Goal: Find contact information: Find contact information

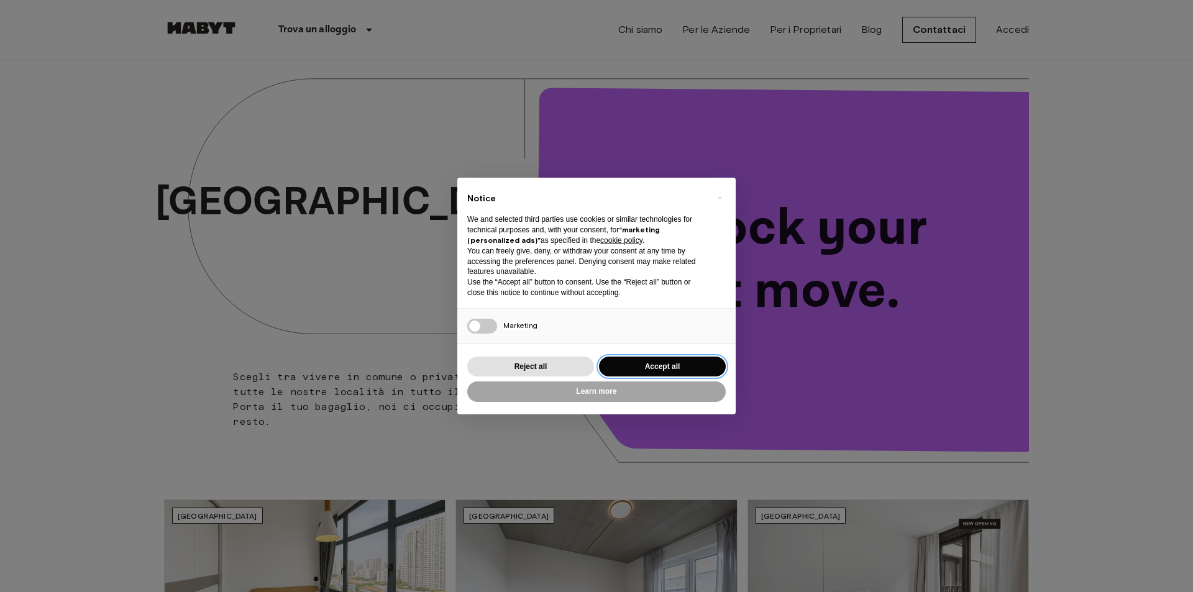
click at [647, 368] on button "Accept all" at bounding box center [662, 367] width 127 height 21
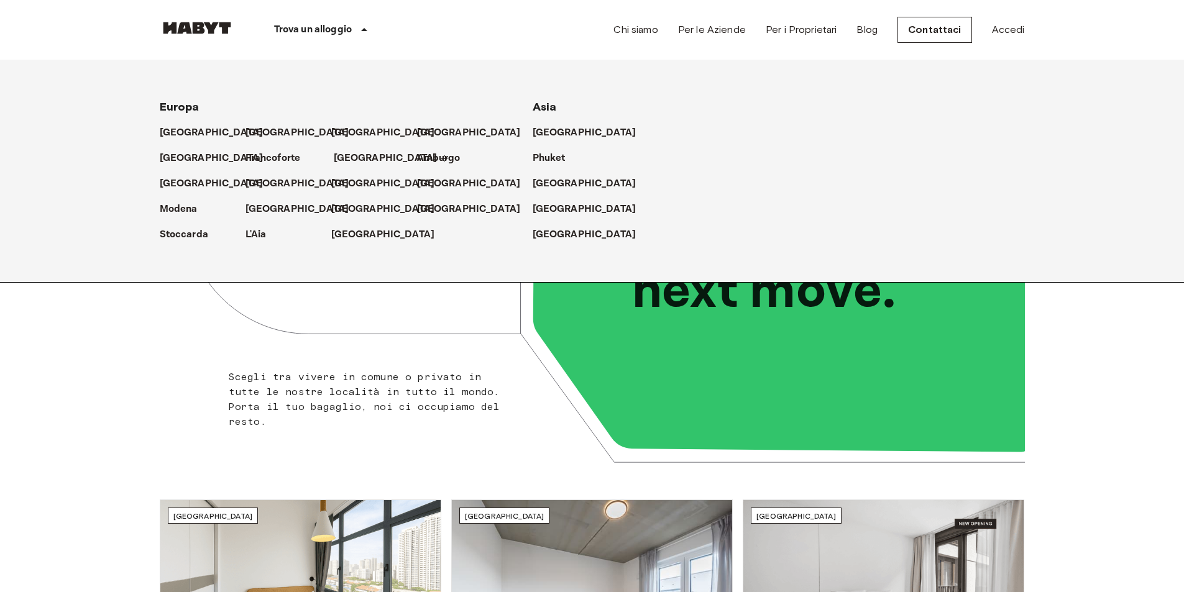
click at [337, 153] on p "[GEOGRAPHIC_DATA]" at bounding box center [386, 158] width 104 height 15
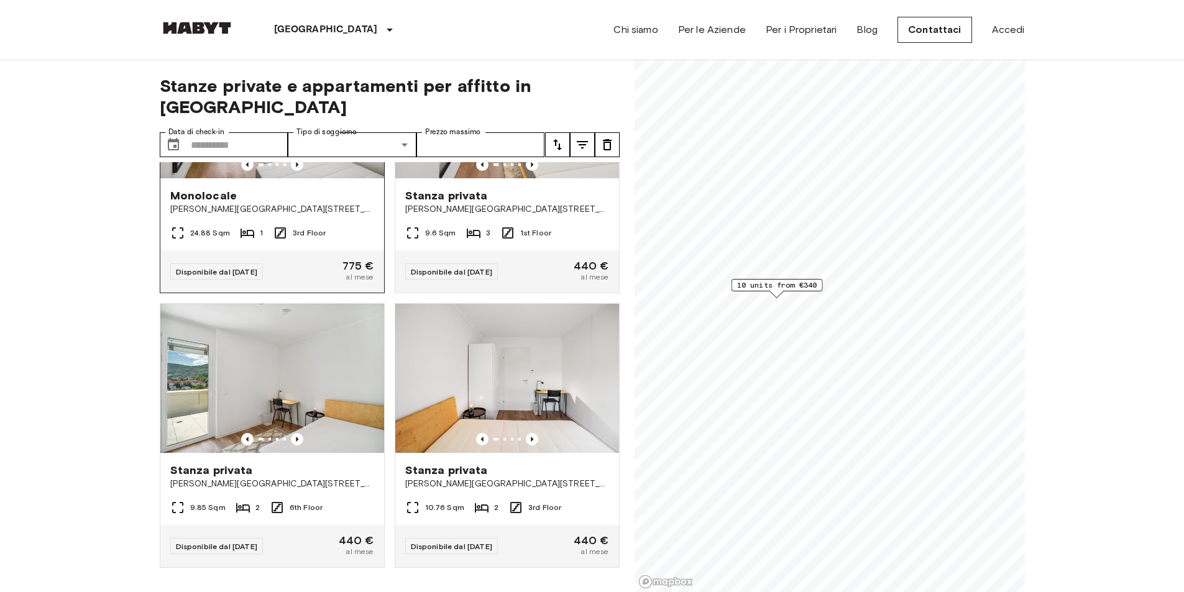
scroll to position [676, 0]
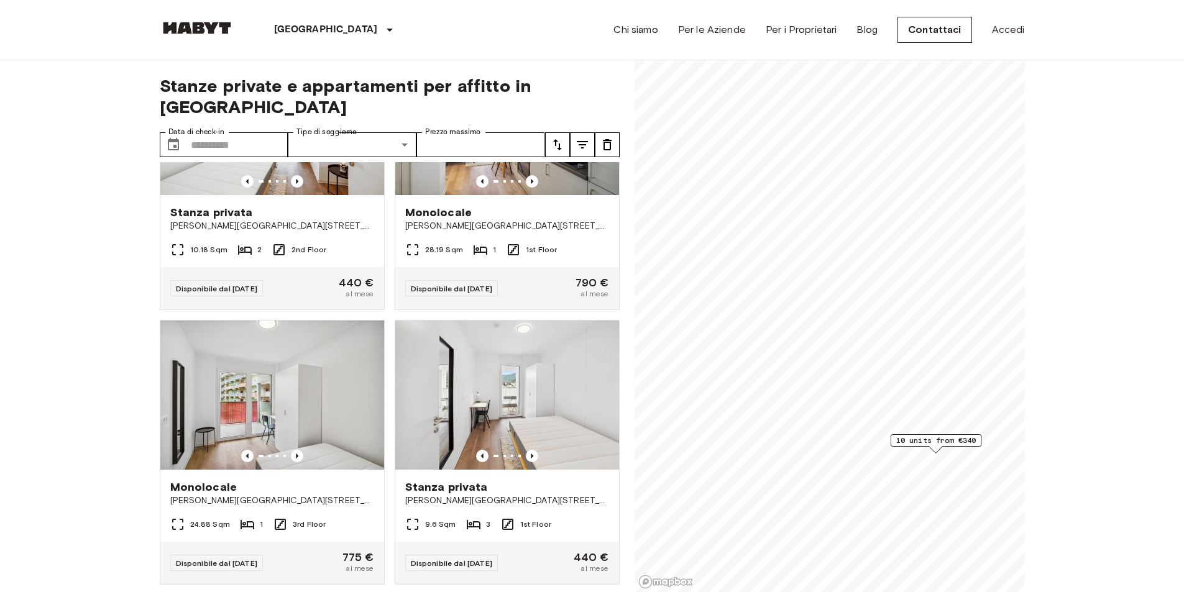
click at [939, 27] on link "Contattaci" at bounding box center [934, 30] width 75 height 26
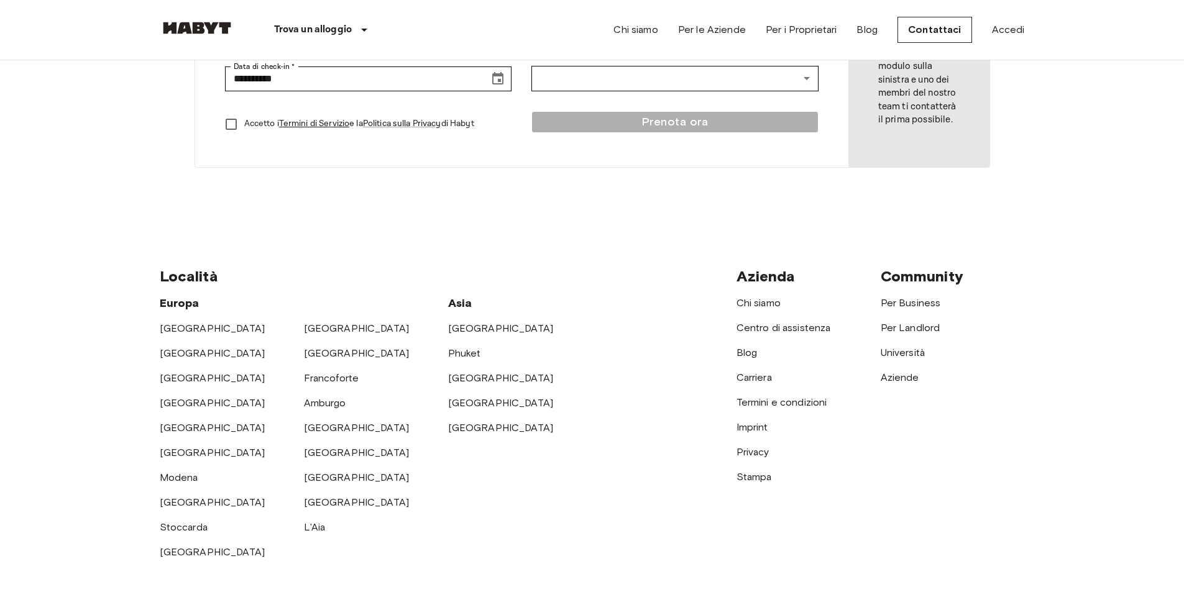
scroll to position [474, 0]
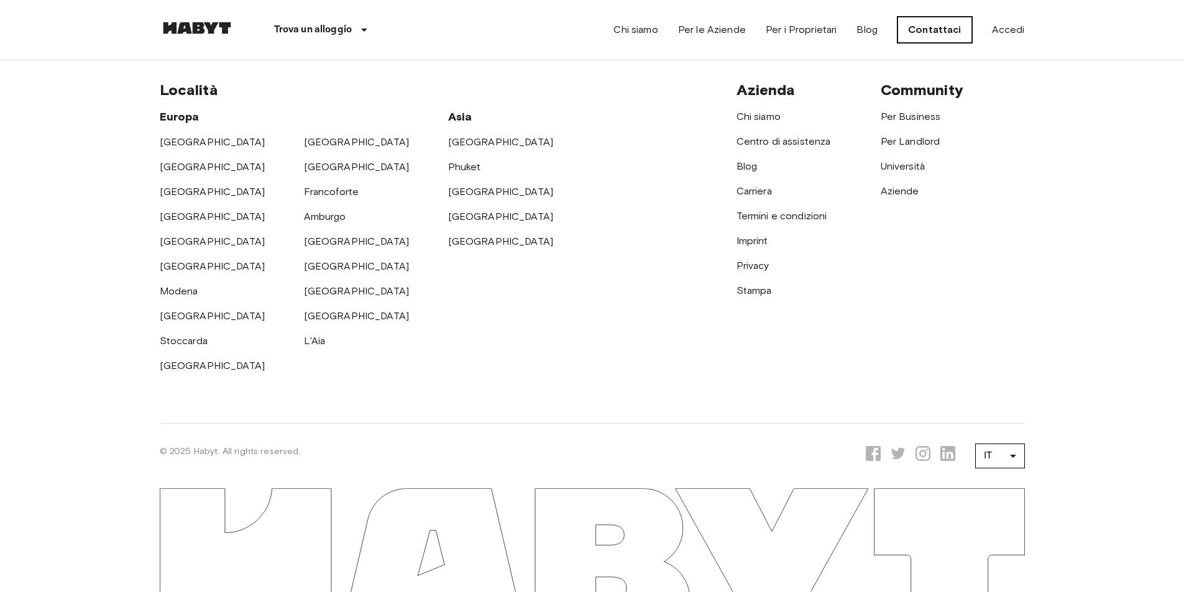
click at [929, 33] on link "Contattaci" at bounding box center [934, 30] width 75 height 26
click at [756, 140] on link "Centro di assistenza" at bounding box center [783, 141] width 94 height 12
